Goal: Task Accomplishment & Management: Use online tool/utility

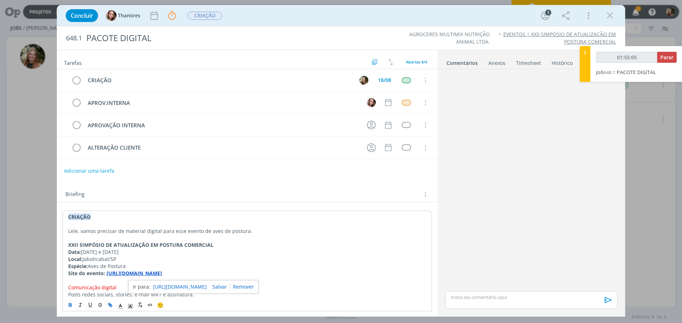
type input "01:55:06"
click at [672, 57] on span "Parar" at bounding box center [666, 57] width 13 height 7
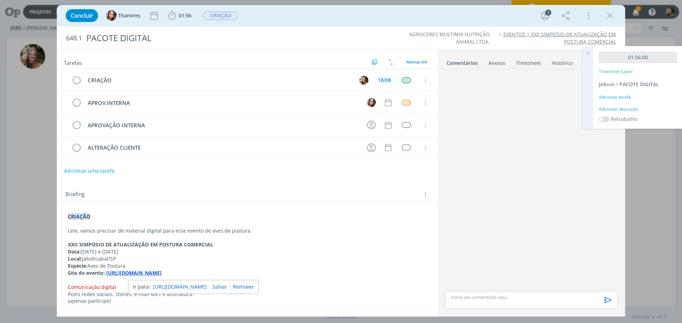
click at [546, 299] on p "dialog" at bounding box center [530, 297] width 161 height 6
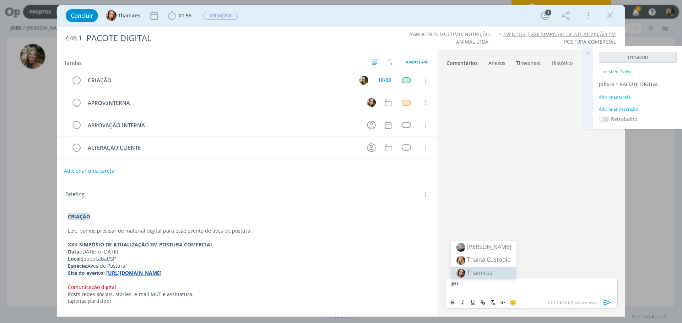
click at [479, 275] on span "Thamires" at bounding box center [479, 273] width 25 height 8
click at [608, 302] on icon "dialog" at bounding box center [607, 302] width 11 height 11
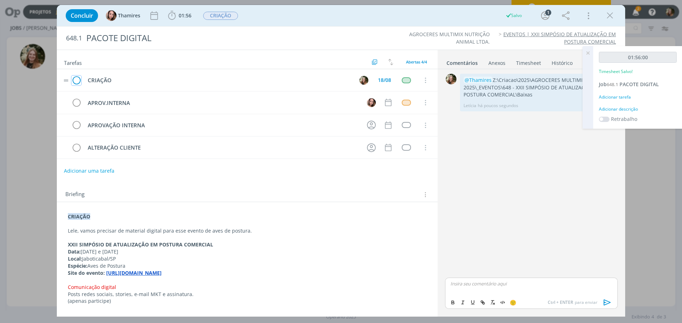
click at [75, 79] on icon "dialog" at bounding box center [76, 80] width 10 height 11
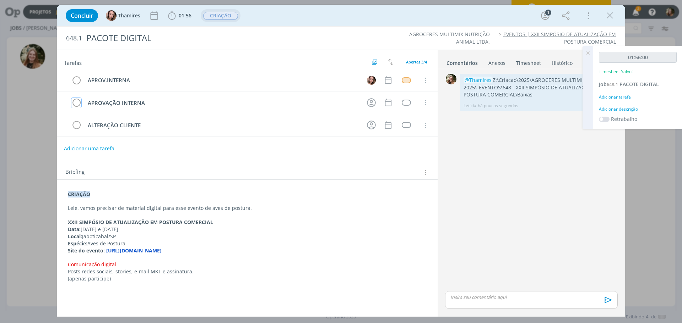
click at [227, 16] on span "CRIAÇÃO" at bounding box center [220, 16] width 35 height 8
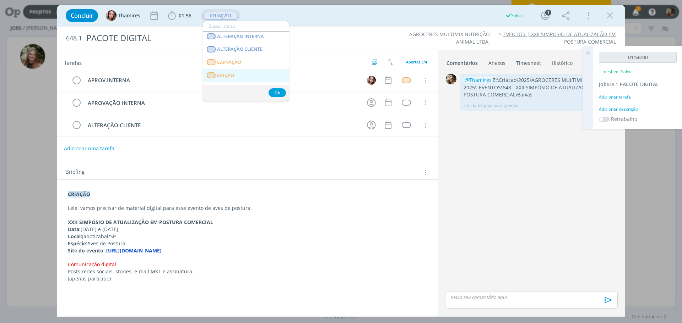
scroll to position [71, 0]
click at [245, 72] on span "APROVAÇÃO INTERNA" at bounding box center [241, 71] width 49 height 6
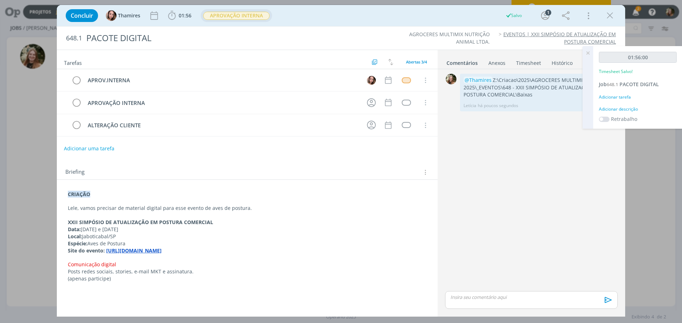
click at [588, 49] on icon at bounding box center [587, 53] width 13 height 14
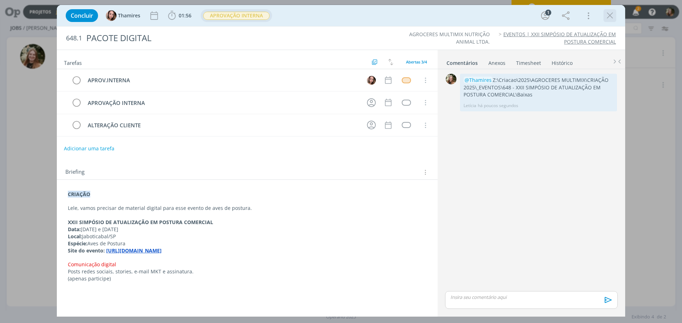
click at [610, 18] on icon "dialog" at bounding box center [609, 15] width 11 height 11
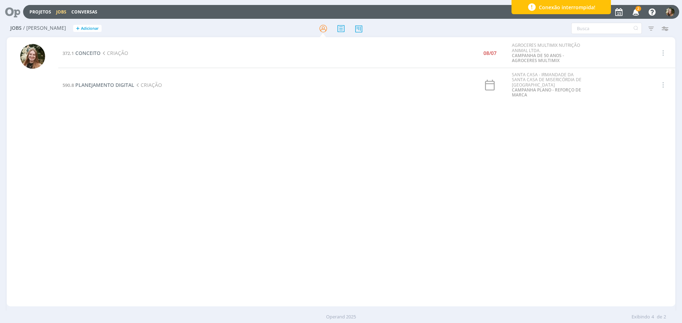
click at [196, 175] on div "372.1 CONCEITO CRIAÇÃO 08/07 AGROCERES MULTIMIX NUTRIÇÃO ANIMAL LTDA. CAMPANHA …" at bounding box center [366, 172] width 617 height 267
click at [105, 83] on span "PLANEJAMENTO DIGITAL" at bounding box center [104, 85] width 59 height 7
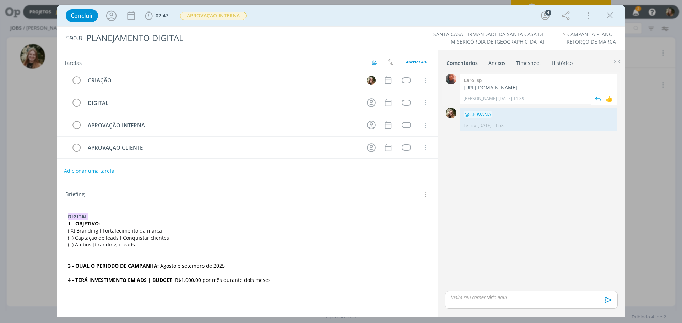
drag, startPoint x: 499, startPoint y: 104, endPoint x: 459, endPoint y: 89, distance: 42.4
click at [460, 89] on div "Carol sp [URL][DOMAIN_NAME] Carol SP [DATE] 11:39 👍" at bounding box center [538, 89] width 157 height 31
copy p "[URL][DOMAIN_NAME]"
